Goal: Task Accomplishment & Management: Manage account settings

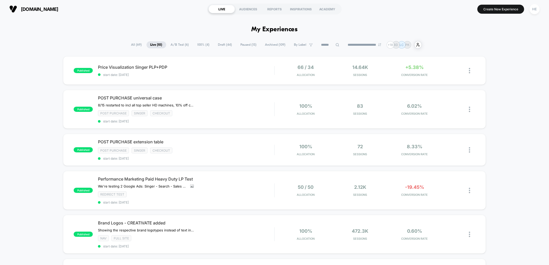
click at [515, 104] on div "published Price Visualization Singer PLP+PDP start date: [DATE] 66 / 34 Allocat…" at bounding box center [274, 262] width 549 height 412
click at [518, 84] on div "published Price Visualization Singer PLP+PDP start date: 2025-08-22 66 / 34 All…" at bounding box center [274, 262] width 549 height 412
click at [224, 69] on span "Price Visualization Singer PLP+PDP Click to edit experience details" at bounding box center [186, 67] width 176 height 5
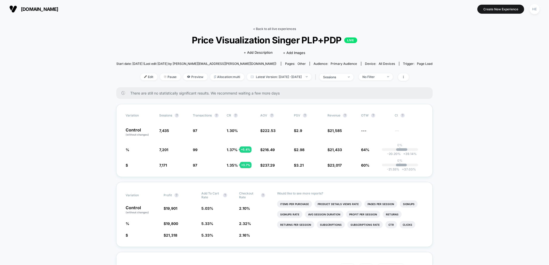
click at [276, 27] on link "< Back to all live experiences" at bounding box center [274, 29] width 43 height 4
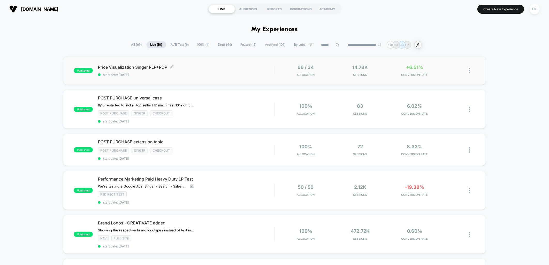
click at [199, 67] on span "Price Visualization Singer PLP+PDP Click to edit experience details" at bounding box center [186, 67] width 176 height 5
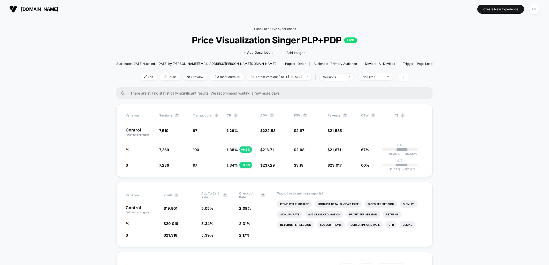
click at [262, 27] on link "< Back to all live experiences" at bounding box center [274, 29] width 43 height 4
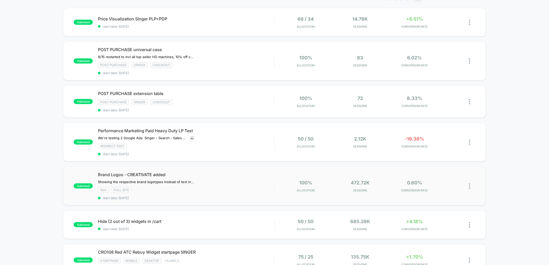
scroll to position [29, 0]
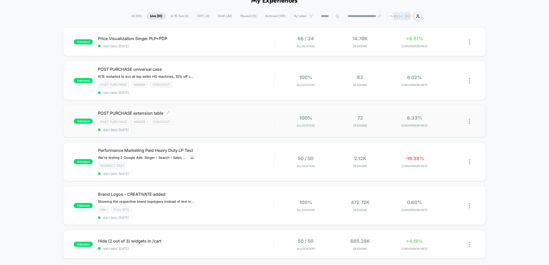
click at [213, 117] on div "POST PURCHASE extension table Click to edit experience details Click to edit ex…" at bounding box center [186, 121] width 176 height 21
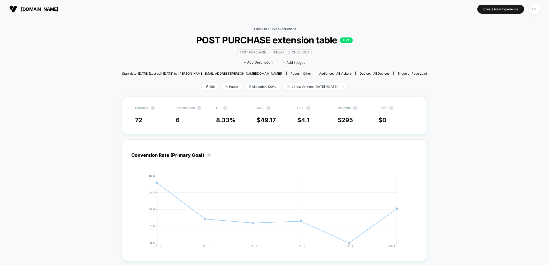
click at [274, 29] on link "< Back to all live experiences" at bounding box center [274, 29] width 43 height 4
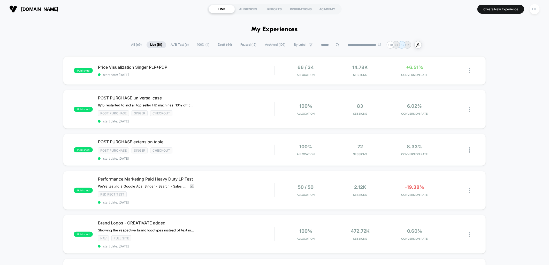
click at [504, 93] on div "published Price Visualization Singer PLP+PDP start date: 2025-08-22 66 / 34 All…" at bounding box center [274, 262] width 549 height 412
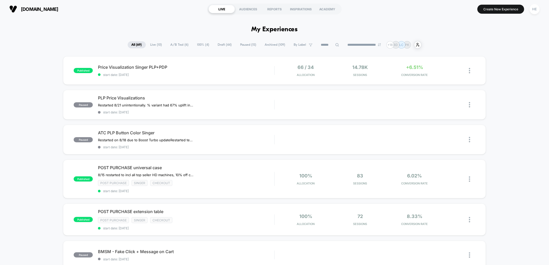
drag, startPoint x: 154, startPoint y: 45, endPoint x: 172, endPoint y: 48, distance: 18.3
click at [155, 45] on span "Live ( 10 )" at bounding box center [155, 44] width 19 height 7
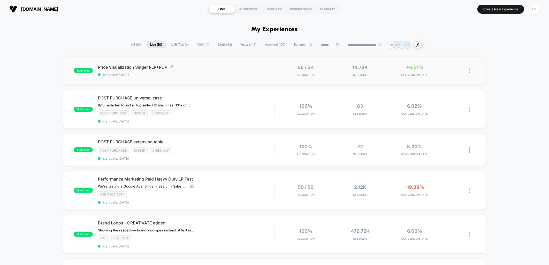
click at [228, 75] on span "start date: [DATE]" at bounding box center [186, 75] width 176 height 4
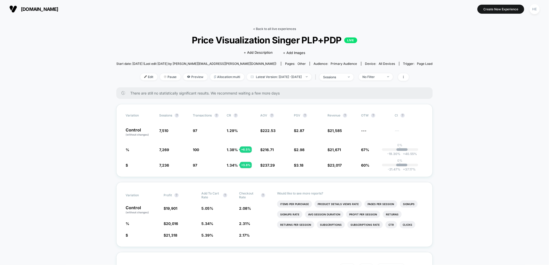
click at [254, 28] on link "< Back to all live experiences" at bounding box center [274, 29] width 43 height 4
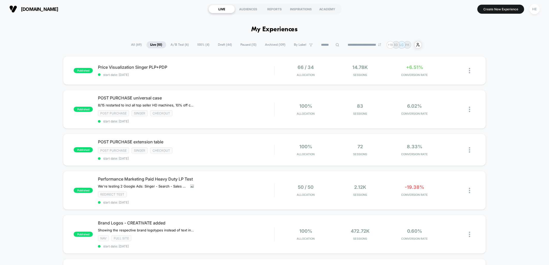
click at [533, 128] on div "published Price Visualization Singer PLP+PDP start date: 2025-08-22 66 / 34 All…" at bounding box center [274, 262] width 549 height 412
